Goal: Task Accomplishment & Management: Manage account settings

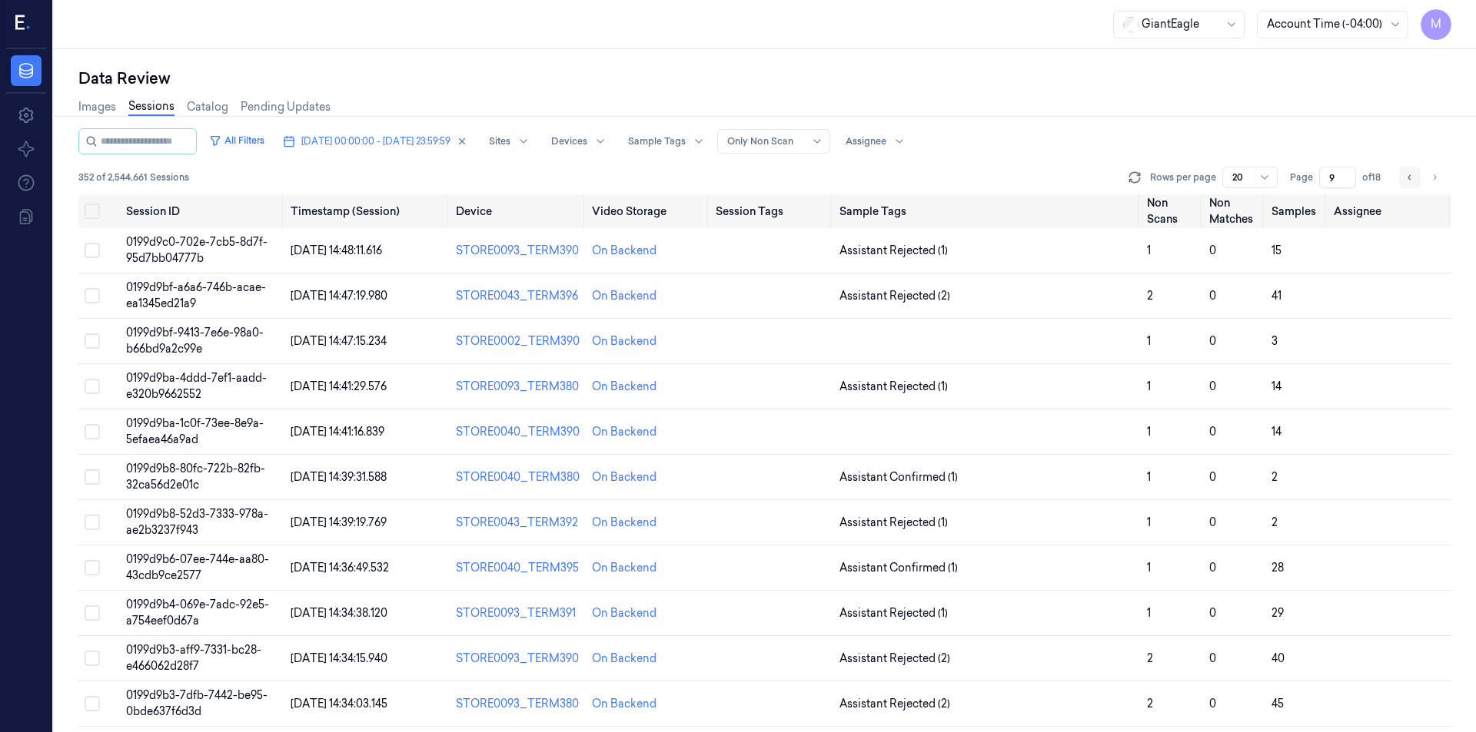
click at [1407, 178] on icon "Go to previous page" at bounding box center [1409, 177] width 9 height 12
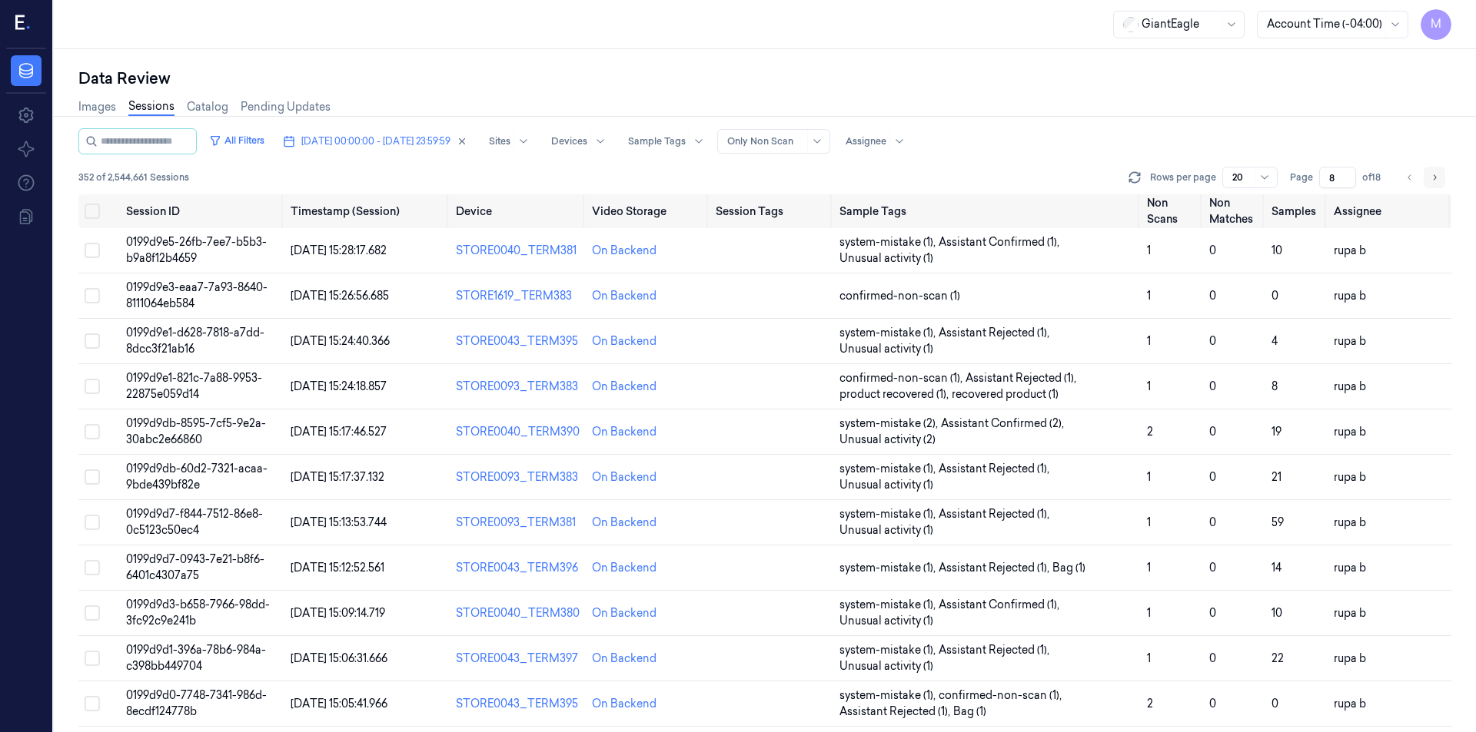
click at [1433, 181] on icon "Go to next page" at bounding box center [1433, 177] width 9 height 12
type input "9"
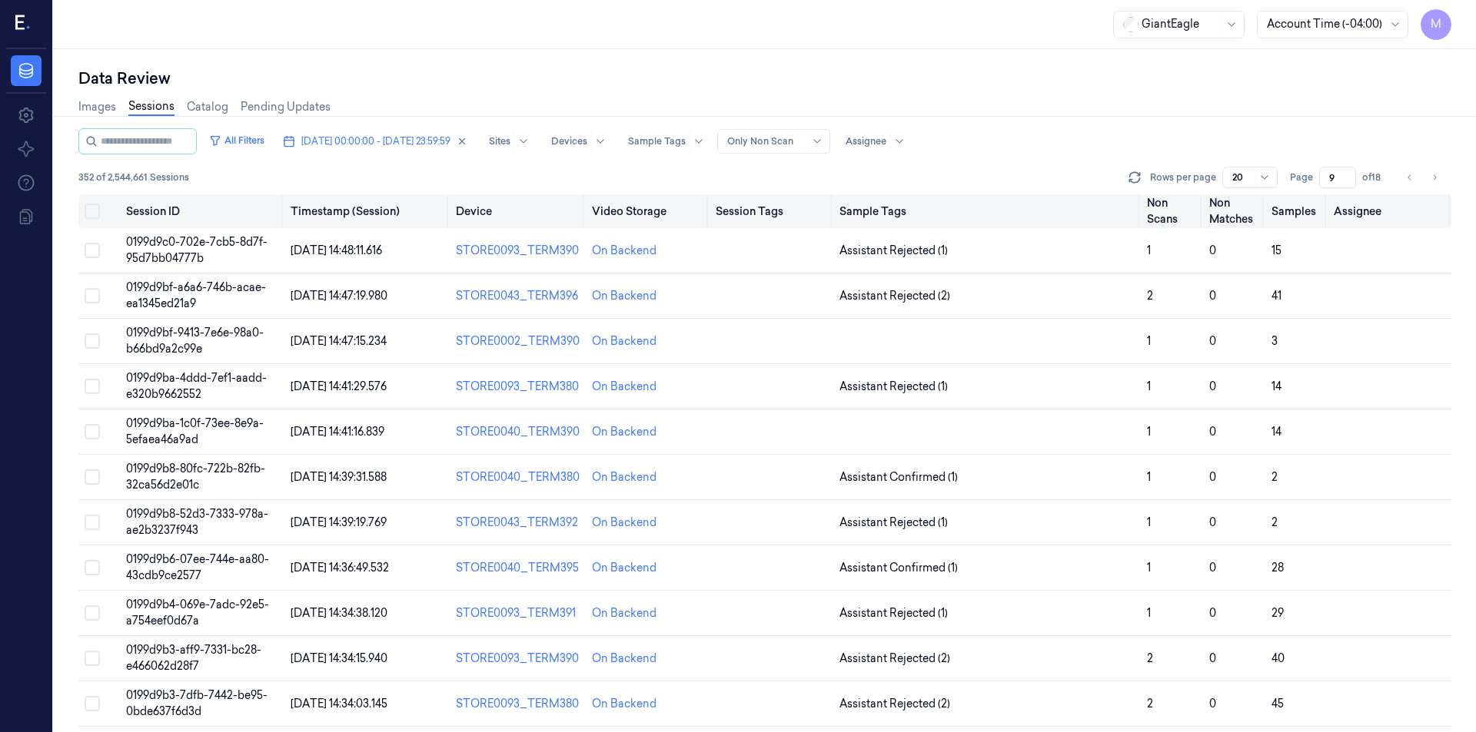
click at [94, 211] on button "Select all" at bounding box center [92, 211] width 15 height 15
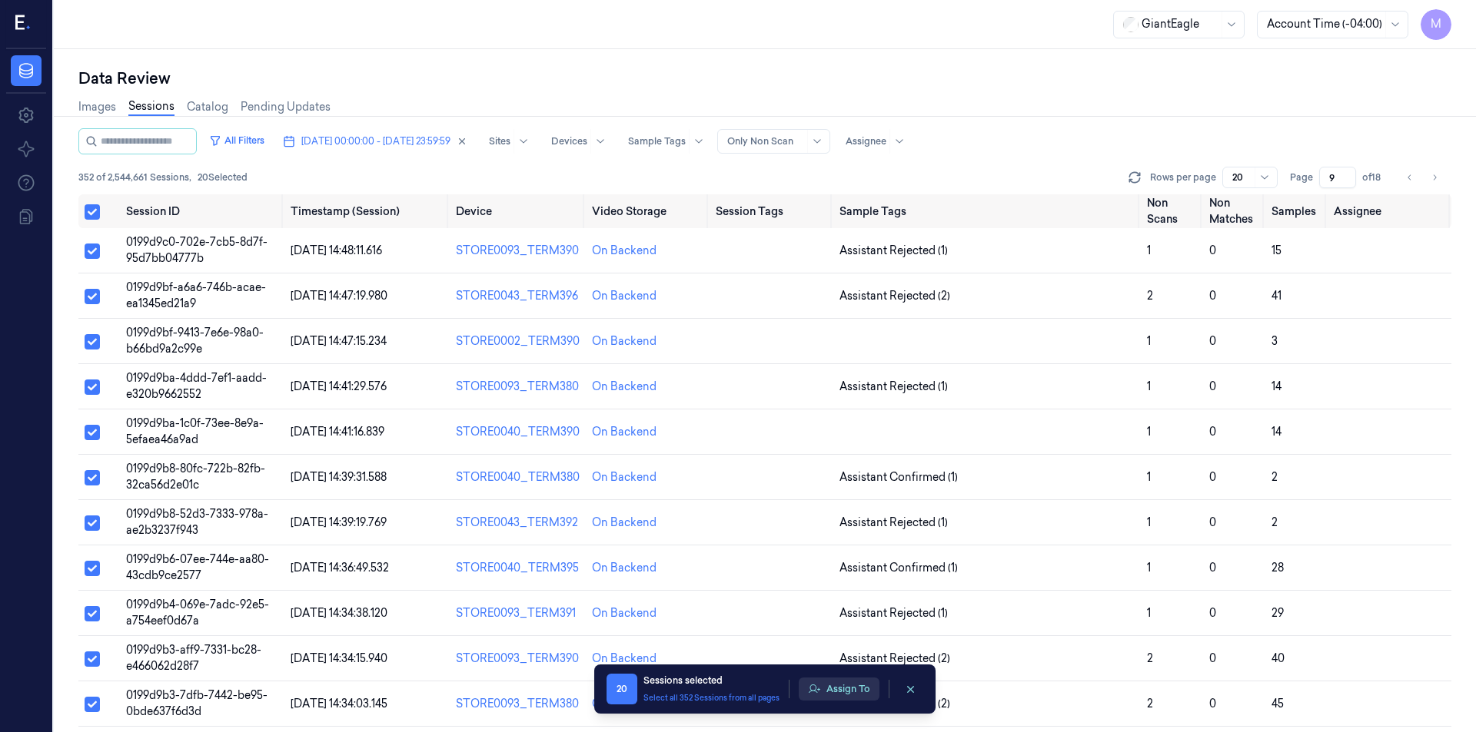
click at [816, 690] on icon "button" at bounding box center [814, 689] width 12 height 12
click at [694, 380] on div "On Backend" at bounding box center [647, 387] width 111 height 16
click at [859, 691] on button "Assign To" at bounding box center [839, 689] width 81 height 23
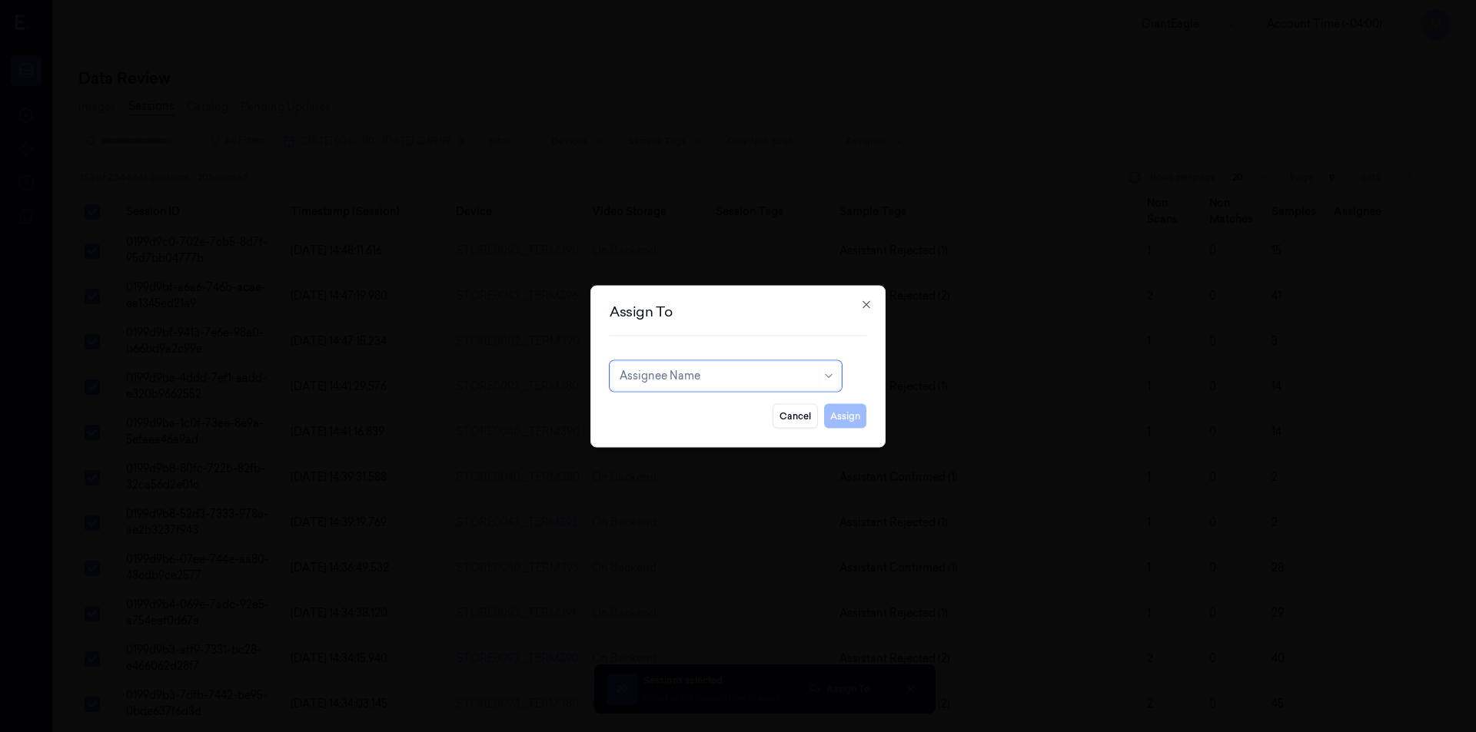
click at [761, 371] on div at bounding box center [717, 376] width 196 height 16
type input "ko"
click at [695, 408] on div "korisetty prem" at bounding box center [725, 411] width 212 height 16
click at [839, 420] on button "Assign" at bounding box center [845, 415] width 42 height 25
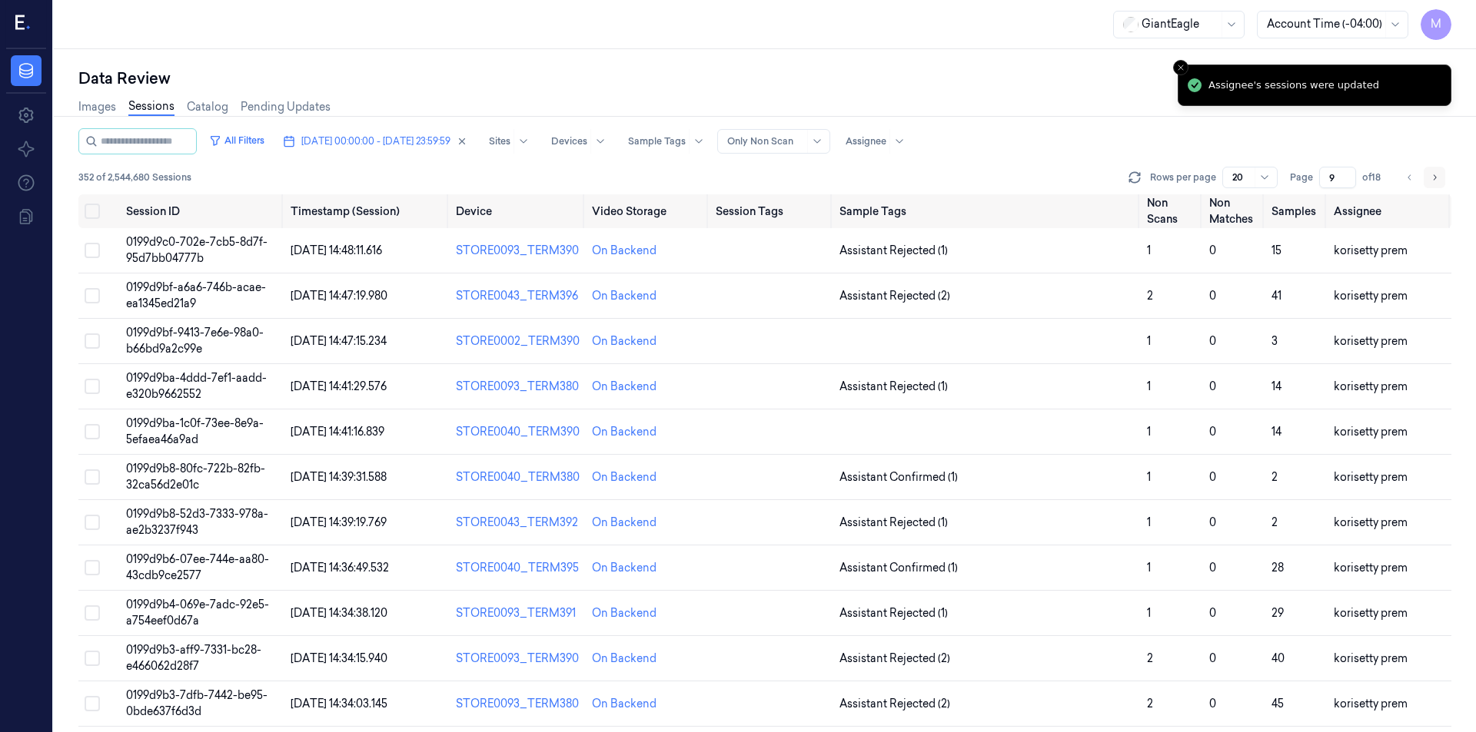
click at [1434, 185] on button "Go to next page" at bounding box center [1434, 178] width 22 height 22
type input "10"
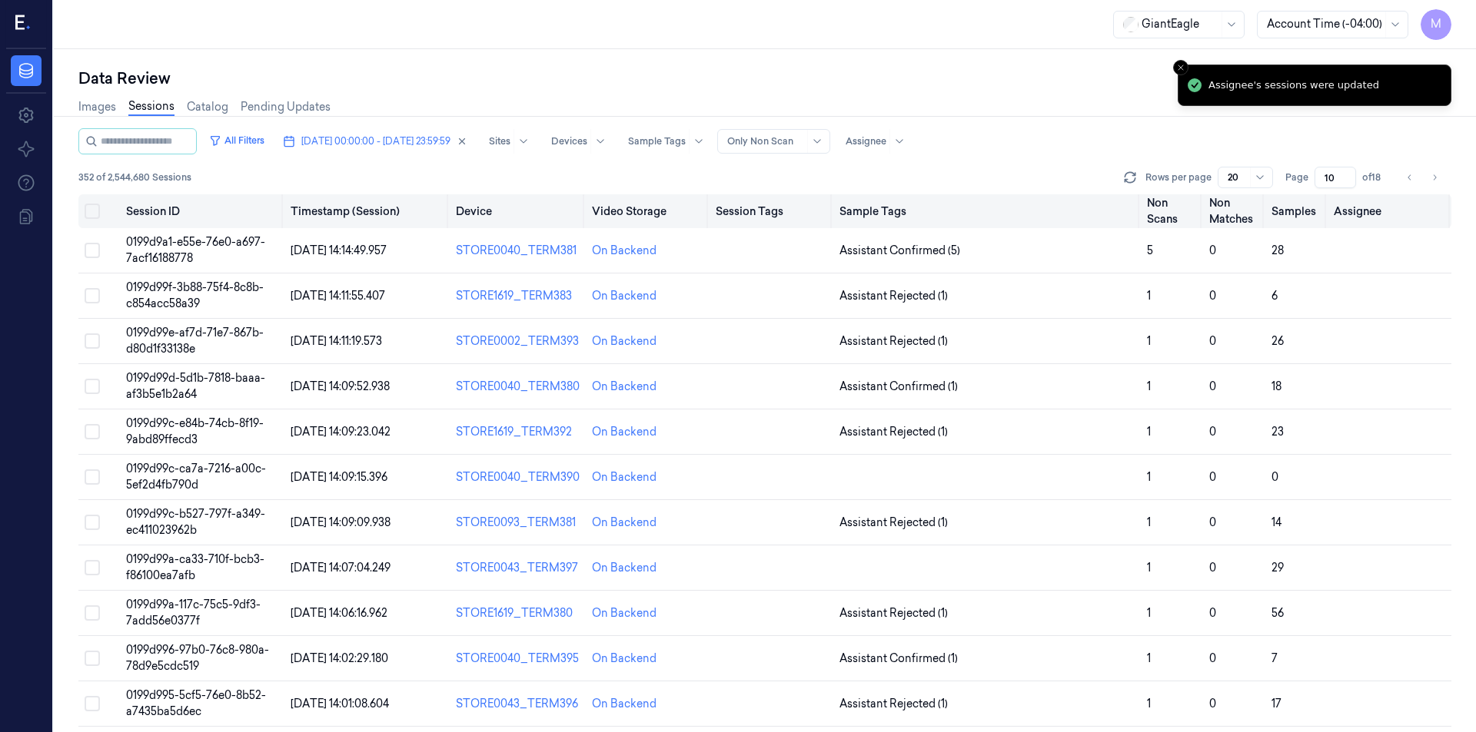
click at [94, 212] on button "Select all" at bounding box center [92, 211] width 15 height 15
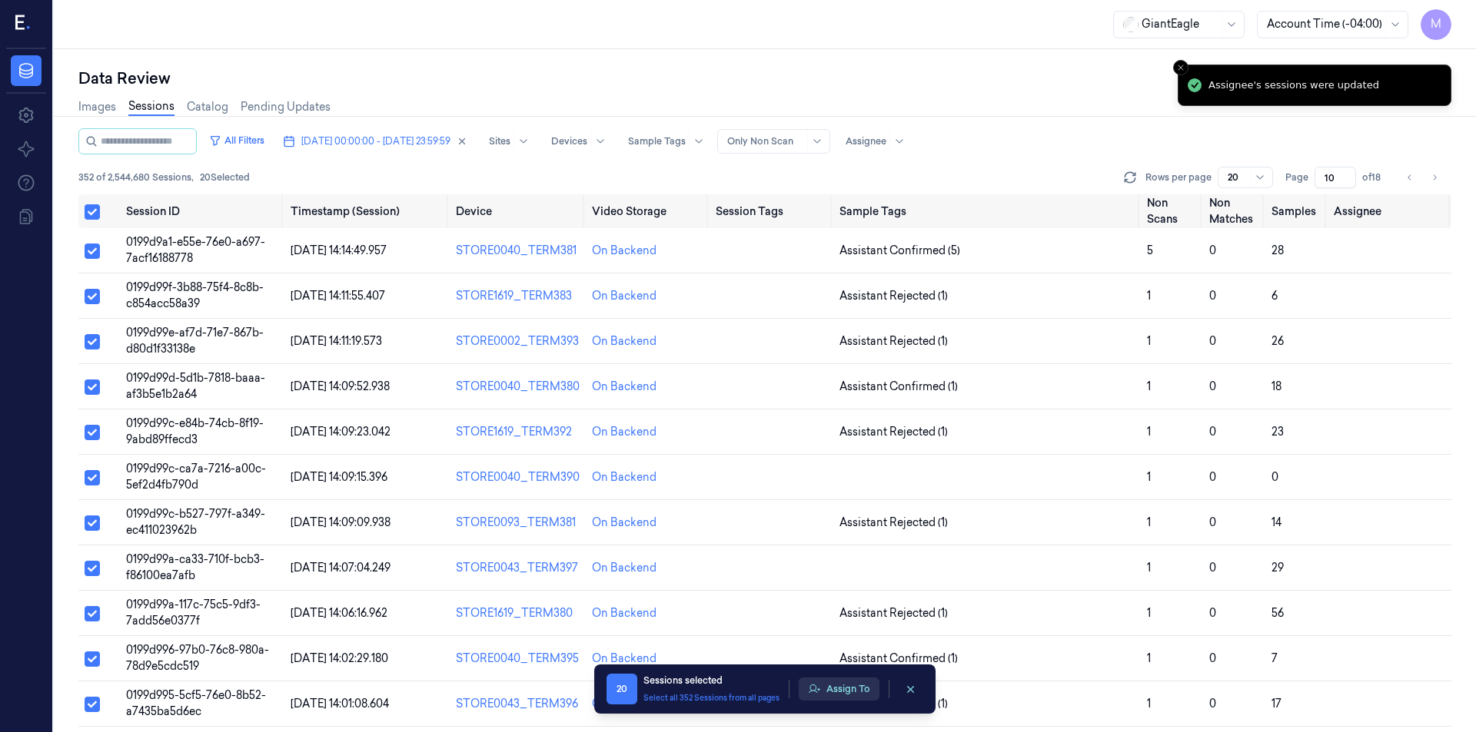
click at [843, 696] on button "Assign To" at bounding box center [839, 689] width 81 height 23
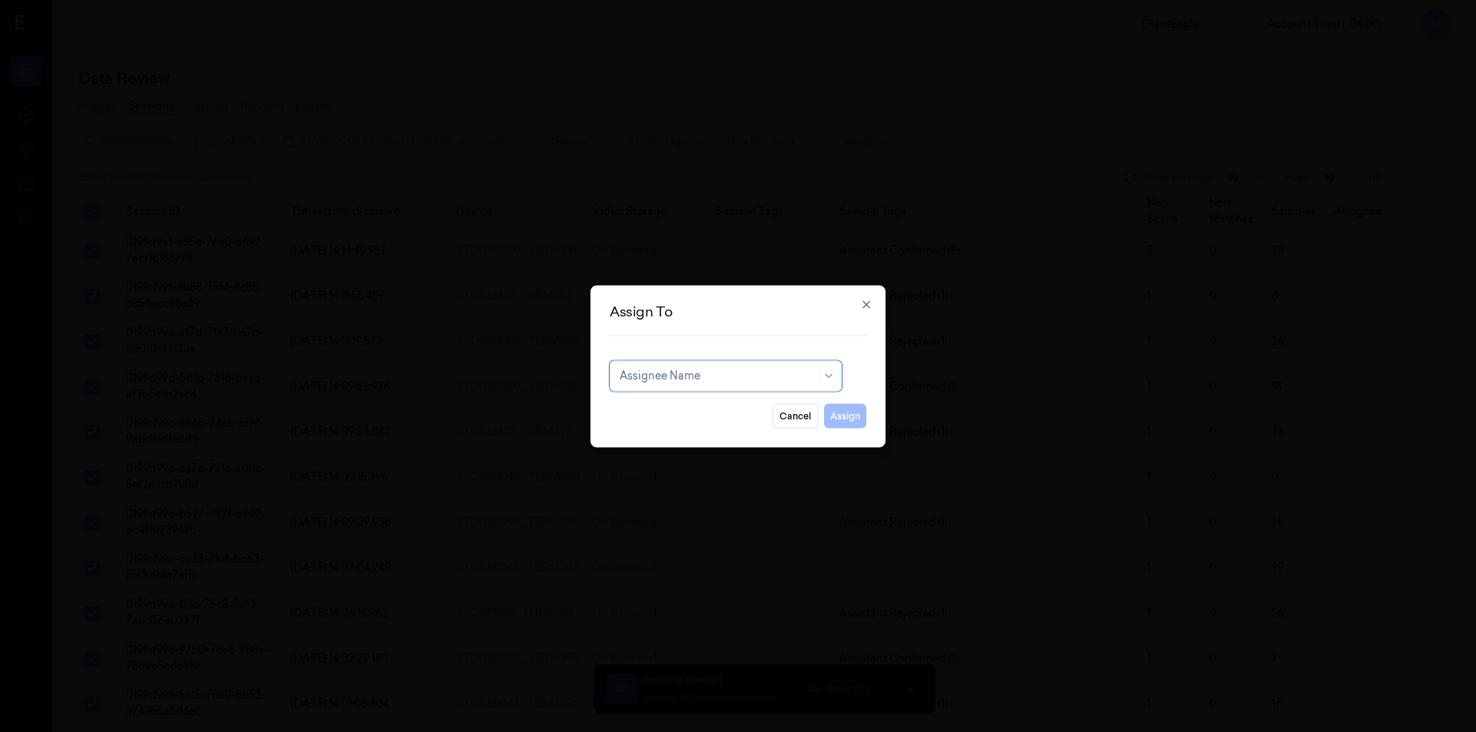
click at [709, 385] on div "Assignee Name" at bounding box center [717, 376] width 196 height 22
type input "ko"
click at [694, 419] on div "korisetty prem" at bounding box center [725, 410] width 224 height 25
click at [843, 413] on button "Assign" at bounding box center [845, 415] width 42 height 25
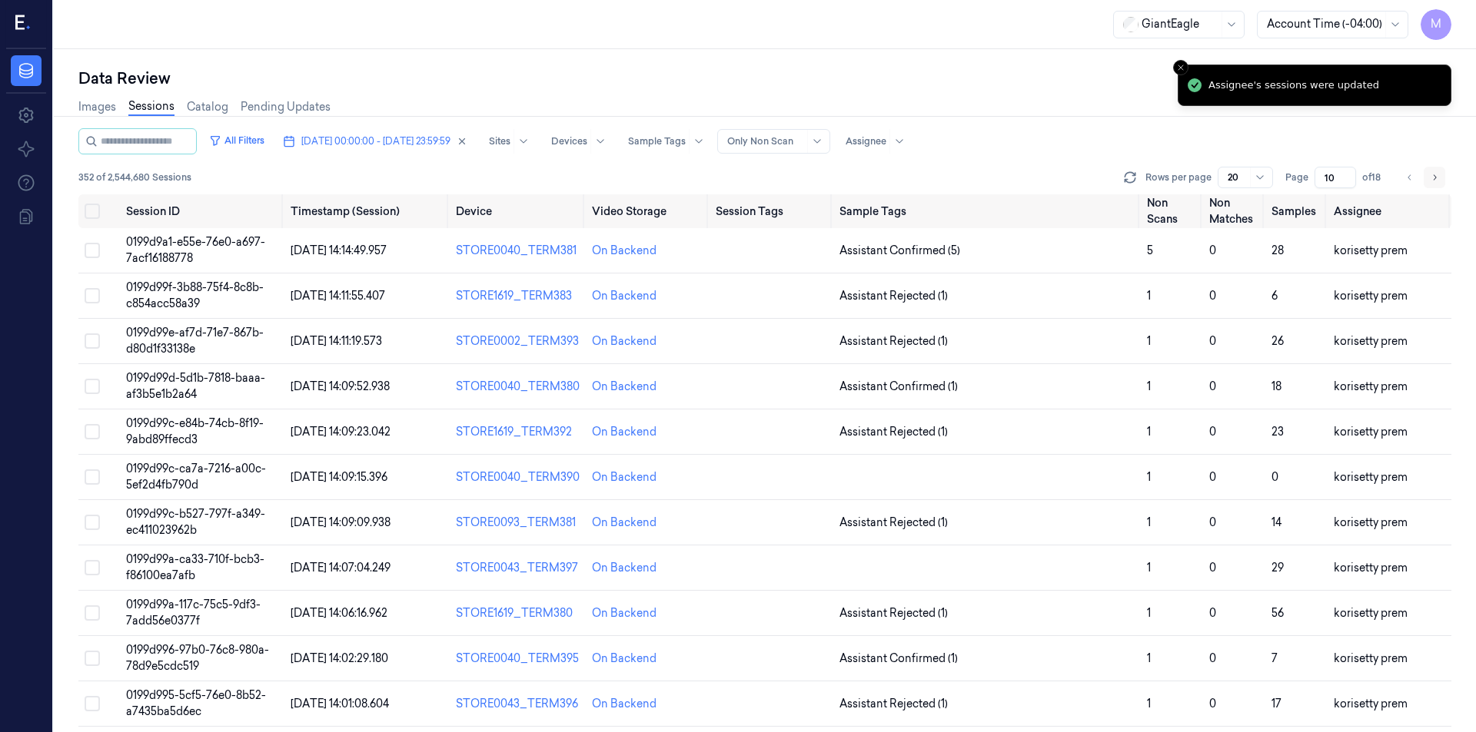
click at [1436, 174] on icon "Go to next page" at bounding box center [1433, 177] width 9 height 12
type input "11"
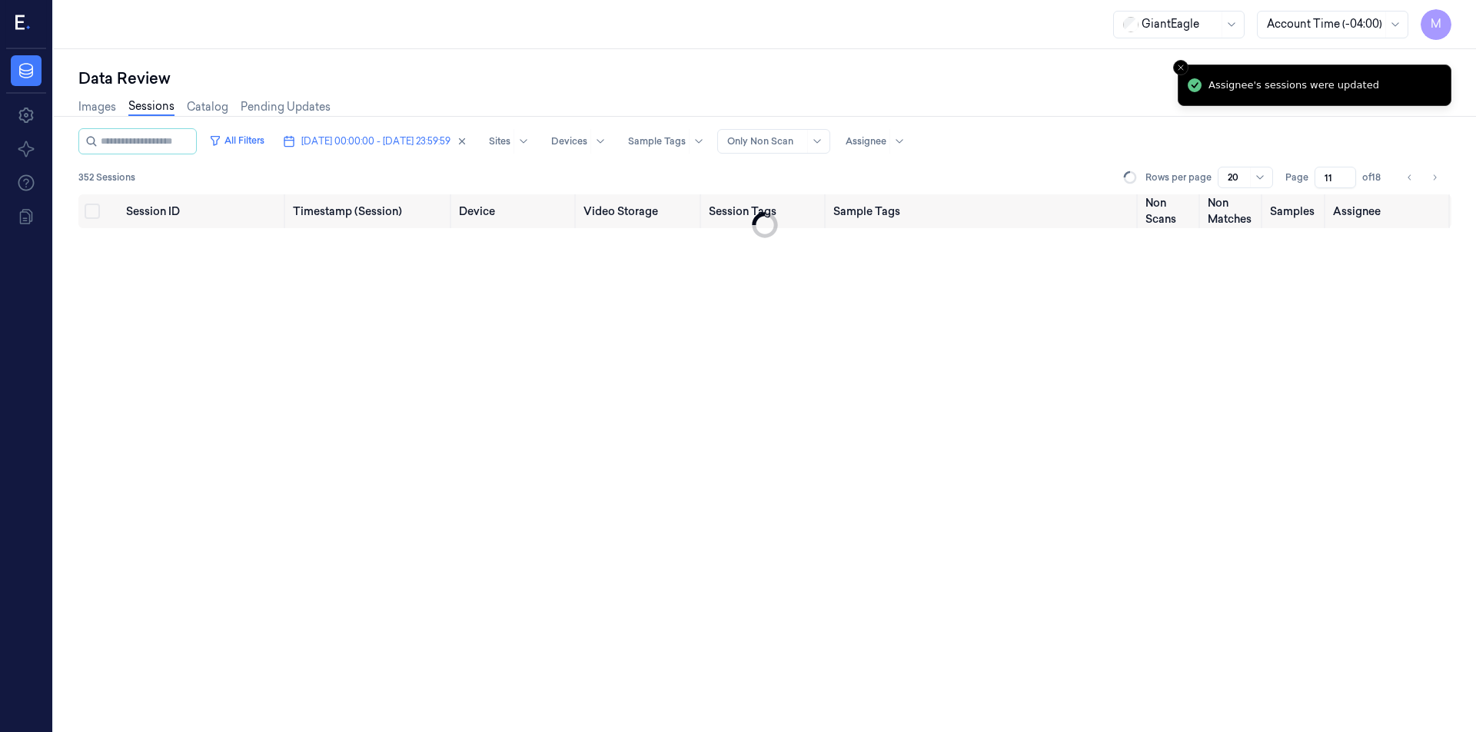
click at [994, 88] on div "Data Review" at bounding box center [764, 79] width 1373 height 22
